Goal: Task Accomplishment & Management: Manage account settings

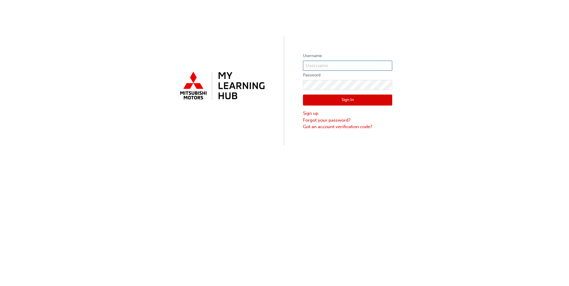
type input "0005971371"
click at [356, 99] on button "Sign In" at bounding box center [347, 100] width 89 height 11
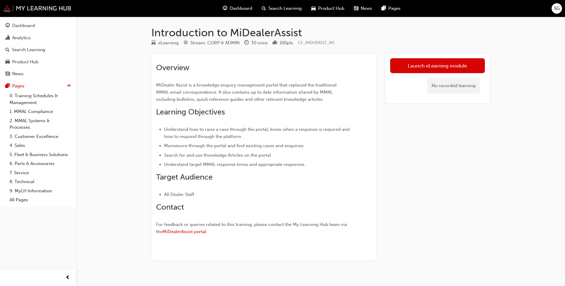
click at [49, 8] on img at bounding box center [37, 8] width 68 height 8
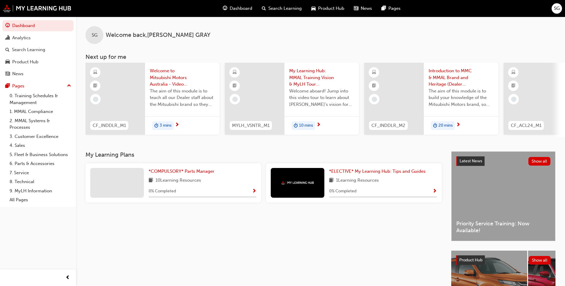
click at [557, 8] on span "SG" at bounding box center [557, 8] width 6 height 7
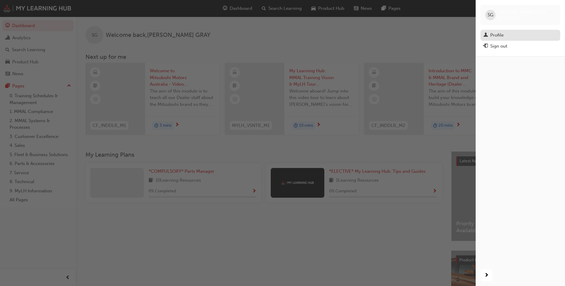
click at [499, 35] on div "Profile" at bounding box center [496, 35] width 13 height 7
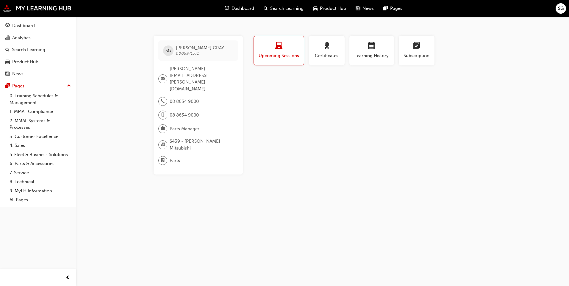
click at [184, 49] on span "STEVEN GRAY" at bounding box center [200, 47] width 48 height 5
click at [171, 50] on div "SG" at bounding box center [168, 51] width 10 height 10
click at [178, 71] on span "steven.gray@spencermotorco.com.au" at bounding box center [202, 78] width 64 height 27
click at [416, 50] on span "learningplan-icon" at bounding box center [416, 46] width 7 height 8
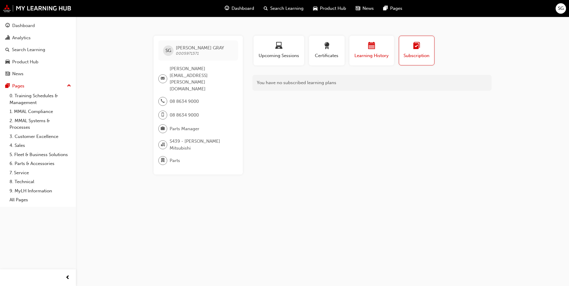
click at [379, 49] on div "button" at bounding box center [372, 46] width 36 height 9
click at [326, 50] on span "award-icon" at bounding box center [326, 46] width 7 height 8
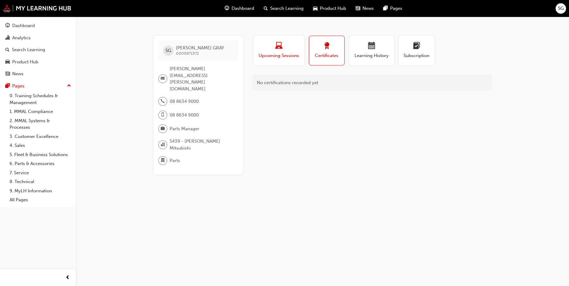
click at [281, 53] on span "Upcoming Sessions" at bounding box center [279, 55] width 42 height 7
drag, startPoint x: 30, startPoint y: 8, endPoint x: 147, endPoint y: 34, distance: 120.0
click at [147, 34] on div "SG STEVEN GRAY 0005971371 steven.gray@spencermotorco.com.au 08 8634 9000 08 863…" at bounding box center [284, 143] width 569 height 286
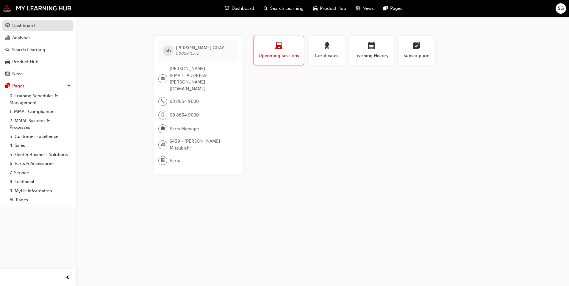
click at [25, 25] on div "Dashboard" at bounding box center [23, 25] width 23 height 7
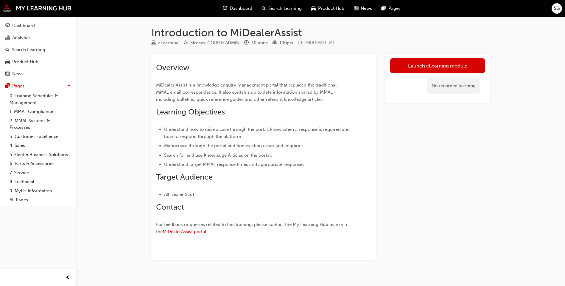
click at [555, 10] on span "SG" at bounding box center [557, 8] width 6 height 7
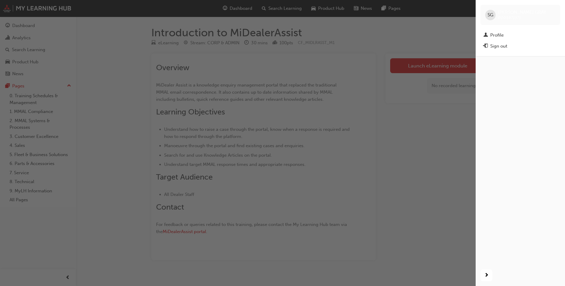
click at [490, 15] on span "SG" at bounding box center [490, 15] width 6 height 7
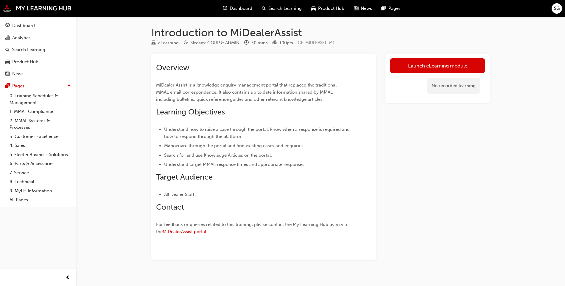
click at [557, 10] on span "SG" at bounding box center [557, 8] width 6 height 7
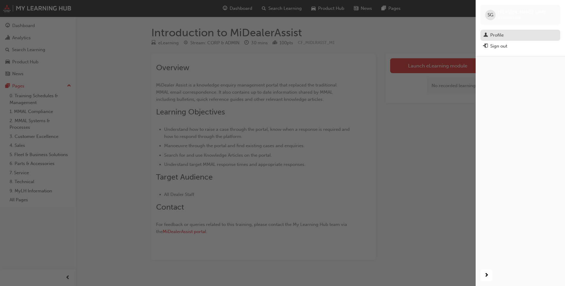
click at [501, 34] on div "Profile" at bounding box center [496, 35] width 13 height 7
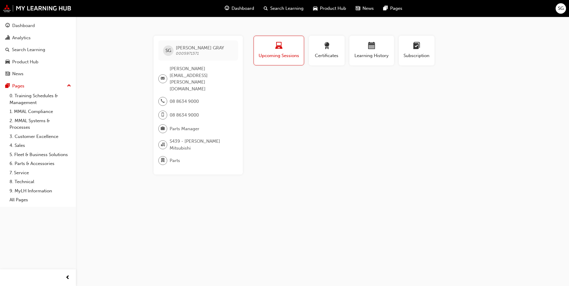
click at [559, 8] on span "SG" at bounding box center [561, 8] width 6 height 7
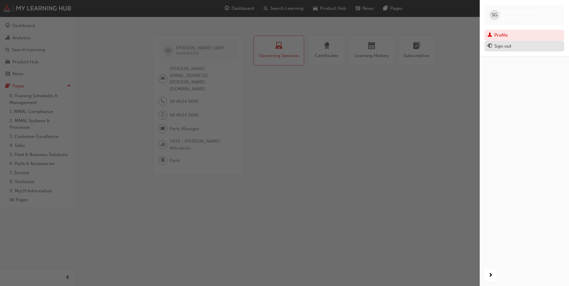
click at [510, 45] on div "Sign out" at bounding box center [502, 46] width 17 height 7
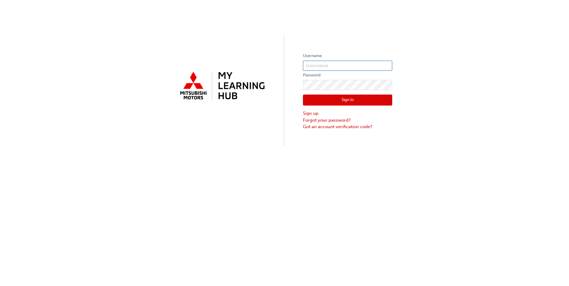
type input "0005971371"
click at [292, 80] on div "Username 0005971371 Password Sign In Sign up Forgot your password? Got an accou…" at bounding box center [284, 73] width 569 height 146
click at [293, 82] on div "Username 0005971371 Password Sign In Sign up Forgot your password? Got an accou…" at bounding box center [284, 73] width 569 height 146
click at [354, 98] on button "Sign In" at bounding box center [347, 100] width 89 height 11
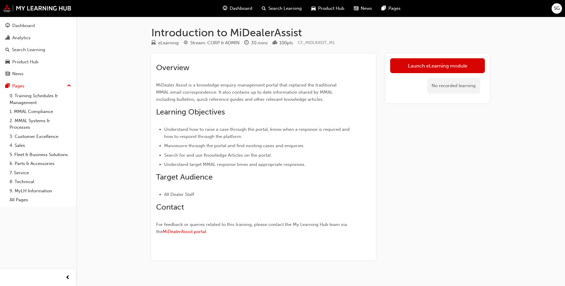
click at [555, 8] on span "SG" at bounding box center [557, 8] width 6 height 7
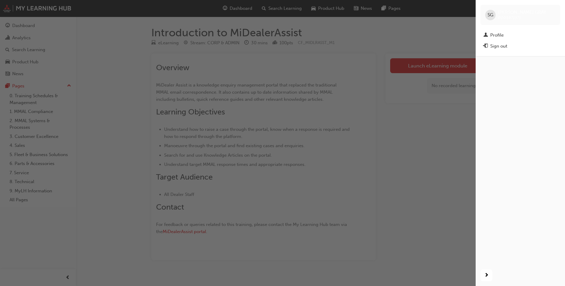
click at [514, 47] on div "Sign out" at bounding box center [520, 46] width 74 height 7
